Goal: Task Accomplishment & Management: Manage account settings

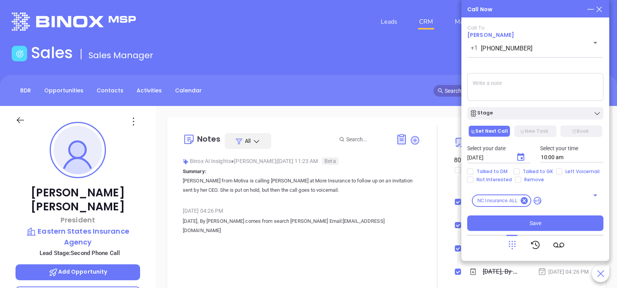
scroll to position [225, 0]
click at [493, 37] on span "[PERSON_NAME]" at bounding box center [490, 35] width 47 height 8
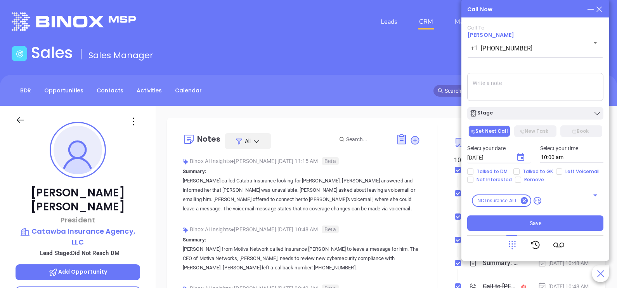
click at [289, 190] on p "[PERSON_NAME] called Cataba Insurance looking for [PERSON_NAME]. [PERSON_NAME] …" at bounding box center [302, 194] width 238 height 37
click at [142, 198] on div "[PERSON_NAME] President Catawba Insurance Agency, LLC Lead Stage: Did Not Reach…" at bounding box center [78, 286] width 156 height 360
click at [602, 10] on icon at bounding box center [599, 9] width 9 height 9
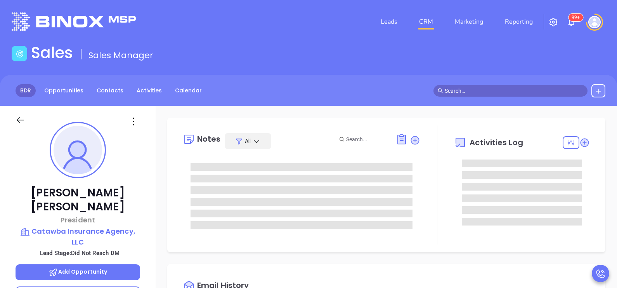
click at [27, 87] on link "BDR" at bounding box center [26, 90] width 20 height 13
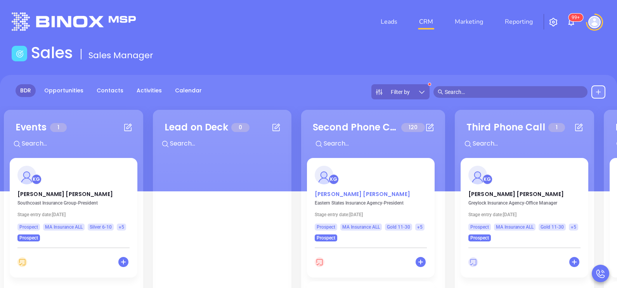
click at [343, 192] on p "[PERSON_NAME]" at bounding box center [371, 192] width 112 height 4
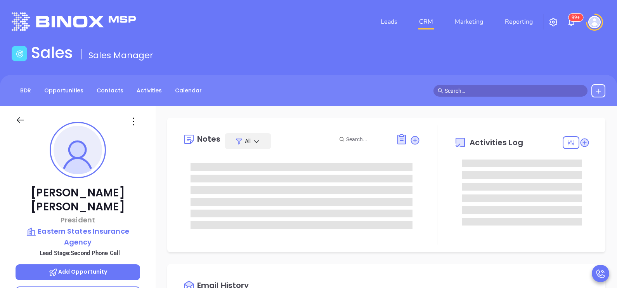
type input "[DATE]"
type input "[PERSON_NAME]"
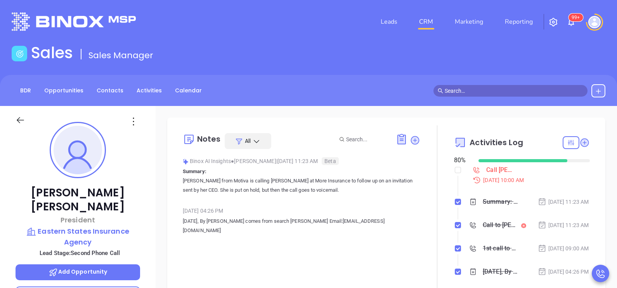
click at [147, 206] on div "[PERSON_NAME] President Eastern States Insurance Agency Lead Stage: Second Phon…" at bounding box center [78, 286] width 156 height 360
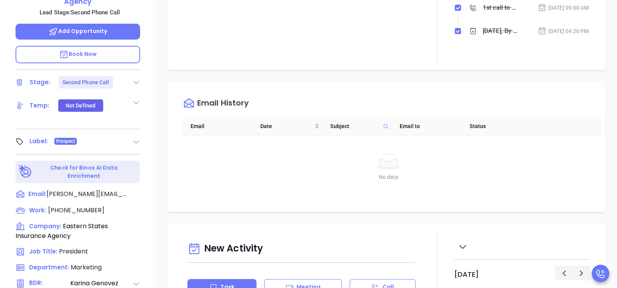
scroll to position [252, 0]
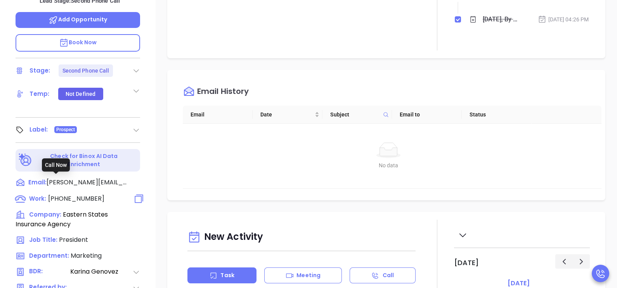
click at [76, 194] on span "[PHONE_NUMBER]" at bounding box center [76, 198] width 56 height 9
type input "[PHONE_NUMBER]"
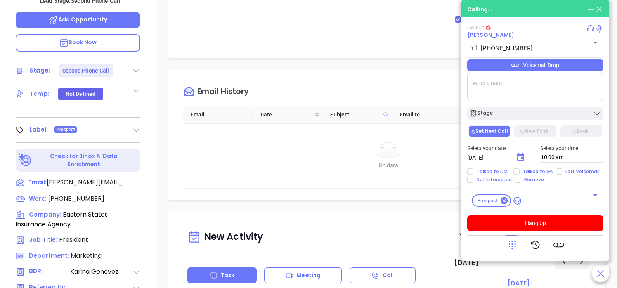
drag, startPoint x: 135, startPoint y: 176, endPoint x: 147, endPoint y: 177, distance: 12.5
click at [147, 177] on div "[PERSON_NAME] President Eastern States Insurance Agency Lead Stage: Second Phon…" at bounding box center [78, 34] width 156 height 360
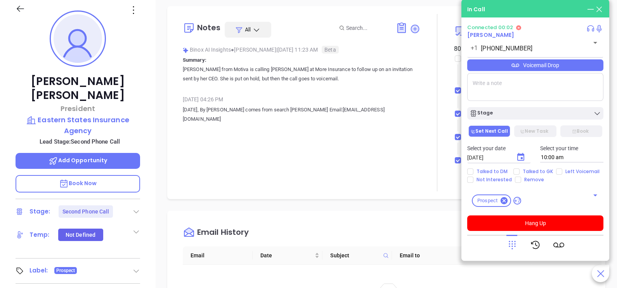
scroll to position [70, 0]
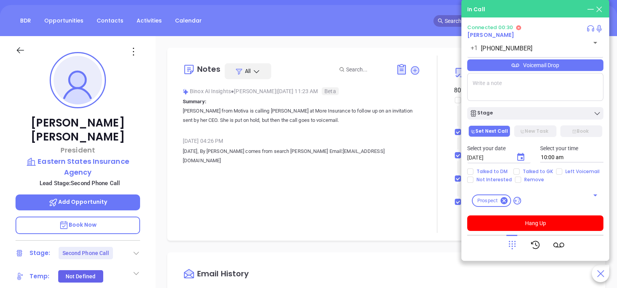
click at [580, 71] on div "Voicemail Drop" at bounding box center [535, 65] width 136 height 12
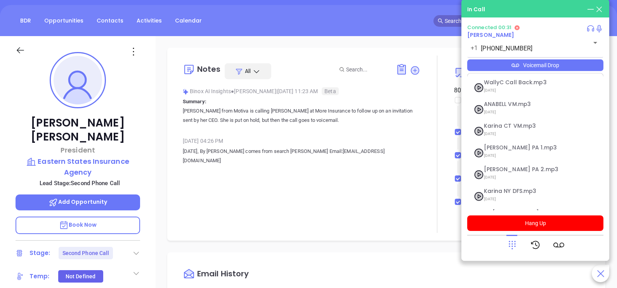
scroll to position [85, 0]
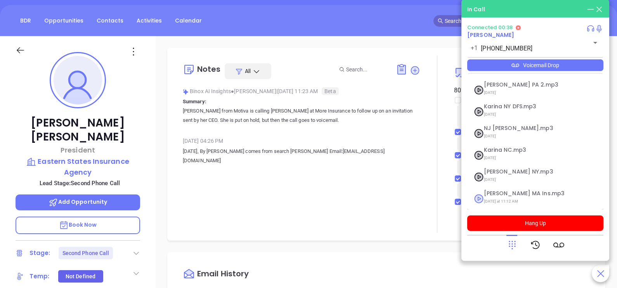
click at [497, 196] on span "[DATE] at 11:12 AM" at bounding box center [526, 201] width 84 height 10
checkbox input "true"
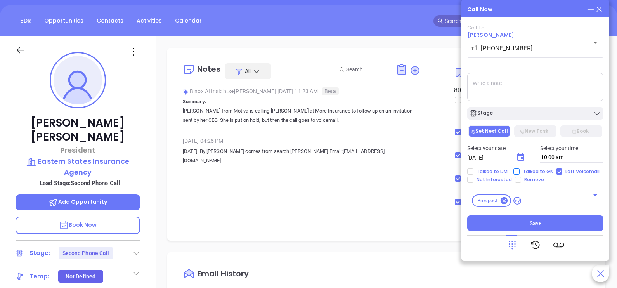
click at [533, 174] on span "Talked to GK" at bounding box center [538, 171] width 36 height 6
click at [520, 174] on input "Talked to GK" at bounding box center [516, 171] width 6 height 6
checkbox input "true"
click at [522, 158] on icon "Choose date, selected date is Oct 3, 2025" at bounding box center [520, 157] width 7 height 8
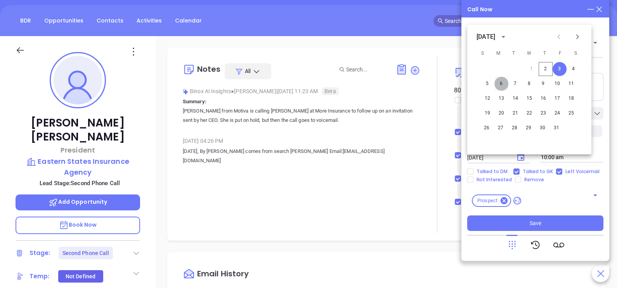
click at [501, 82] on button "6" at bounding box center [501, 84] width 14 height 14
type input "[DATE]"
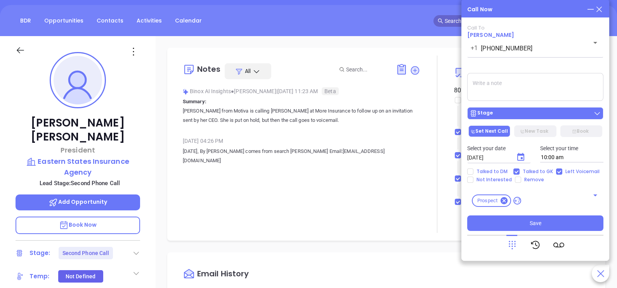
click at [518, 112] on div "Stage" at bounding box center [536, 113] width 132 height 8
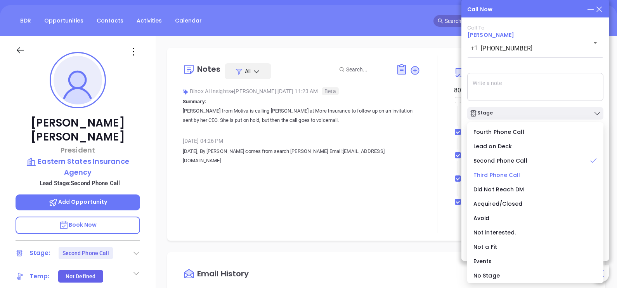
click at [502, 172] on span "Third Phone Call" at bounding box center [497, 175] width 47 height 8
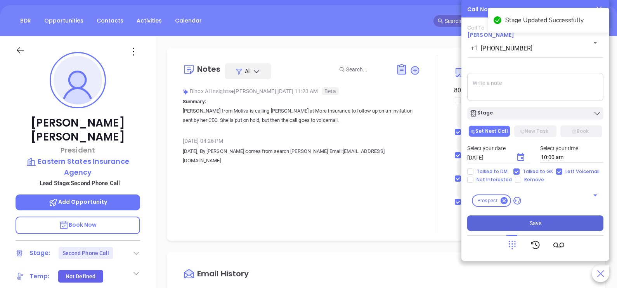
click at [524, 224] on button "Save" at bounding box center [535, 223] width 136 height 16
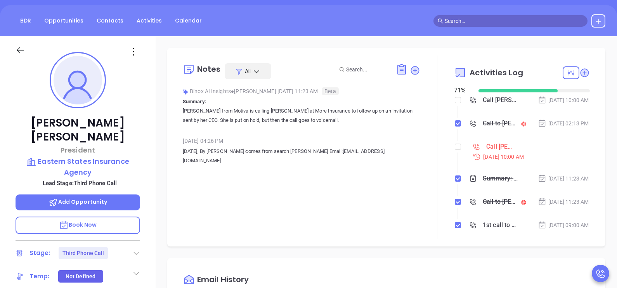
click at [458, 155] on li "Call [PERSON_NAME] to follow up [DATE] 10:00 AM" at bounding box center [523, 159] width 134 height 30
click at [457, 155] on li "Call [PERSON_NAME] to follow up [DATE] 10:00 AM" at bounding box center [523, 159] width 134 height 30
click at [455, 150] on input "checkbox" at bounding box center [458, 147] width 6 height 6
checkbox input "true"
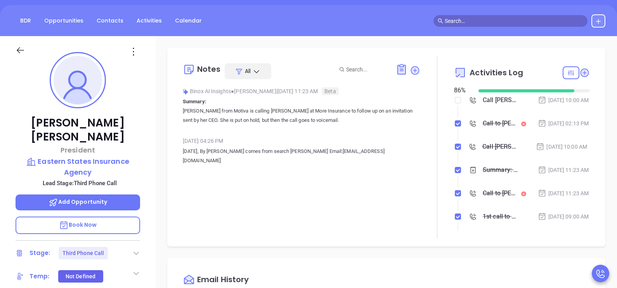
click at [23, 45] on icon at bounding box center [21, 50] width 10 height 10
